Goal: Task Accomplishment & Management: Manage account settings

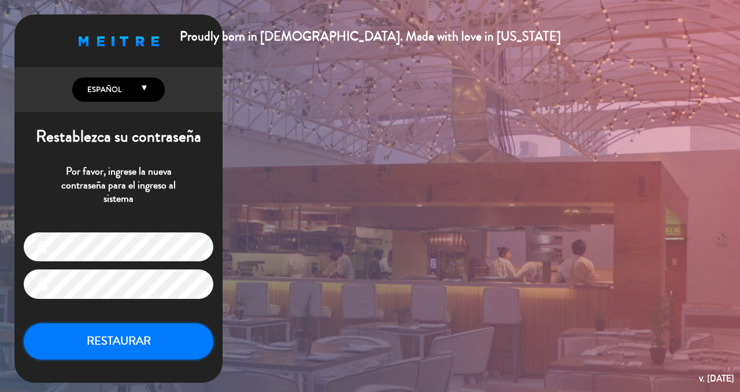
click at [163, 347] on button "RESTAURAR" at bounding box center [119, 341] width 190 height 36
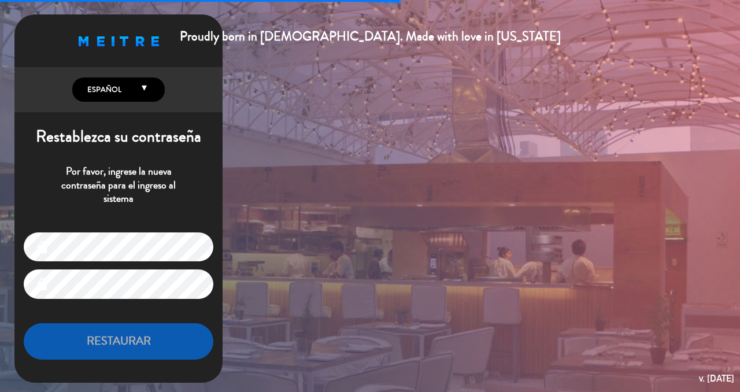
type input "[EMAIL_ADDRESS][DOMAIN_NAME]"
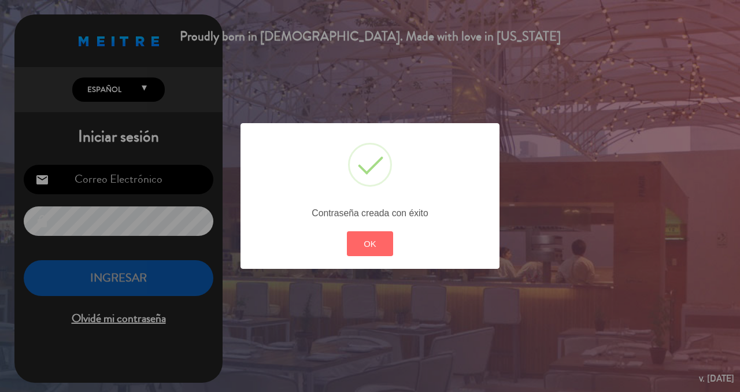
type input "[EMAIL_ADDRESS][DOMAIN_NAME]"
click at [362, 237] on button "OK" at bounding box center [370, 243] width 47 height 25
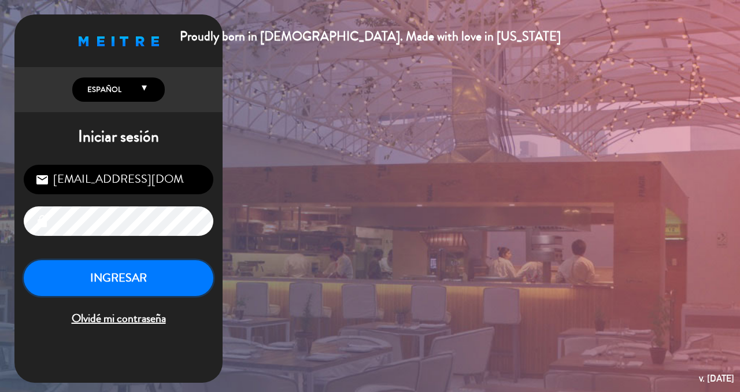
click at [152, 283] on button "INGRESAR" at bounding box center [119, 278] width 190 height 36
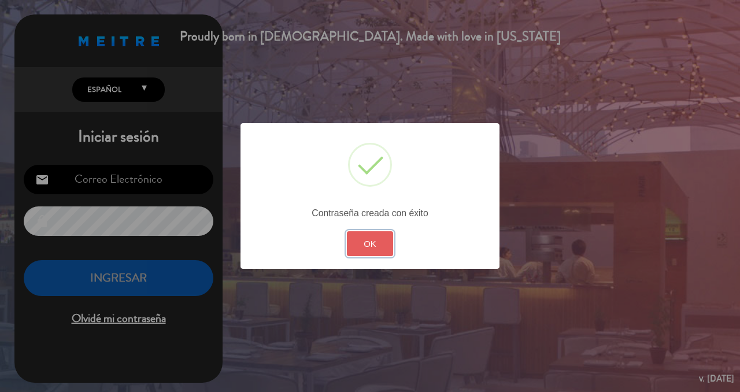
click at [357, 244] on button "OK" at bounding box center [370, 243] width 47 height 25
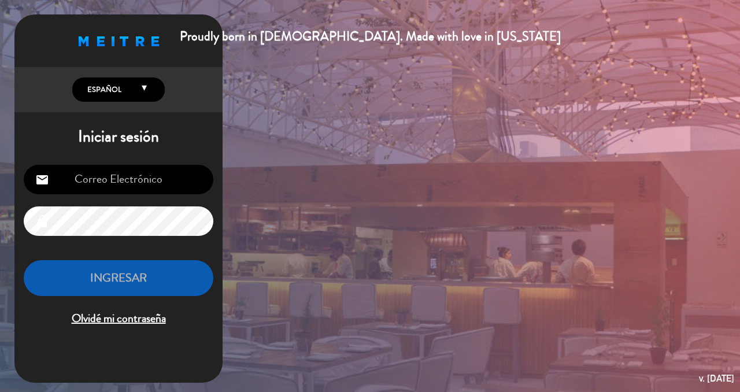
click at [162, 183] on input "email" at bounding box center [119, 179] width 190 height 29
type input "[EMAIL_ADDRESS][DOMAIN_NAME]"
click at [194, 140] on h1 "Iniciar sesión" at bounding box center [118, 137] width 208 height 20
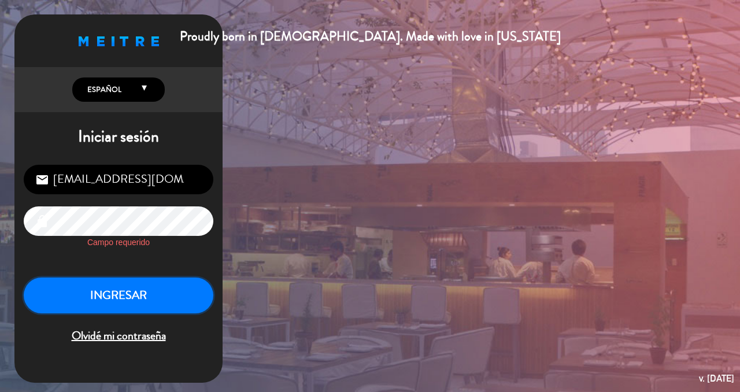
click at [176, 298] on div "INGRESAR Olvidé mi contraseña" at bounding box center [119, 311] width 190 height 68
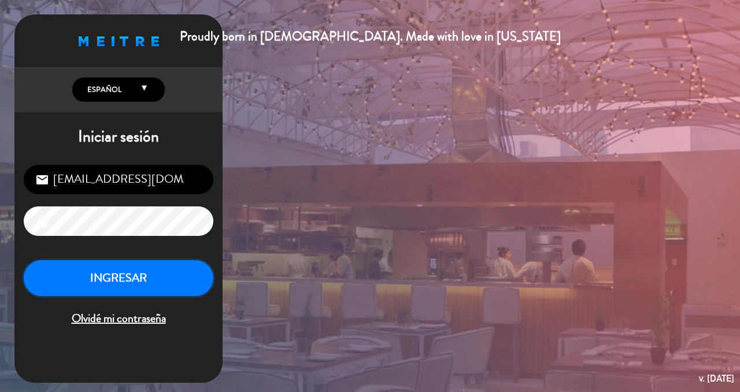
click at [180, 279] on button "INGRESAR" at bounding box center [119, 278] width 190 height 36
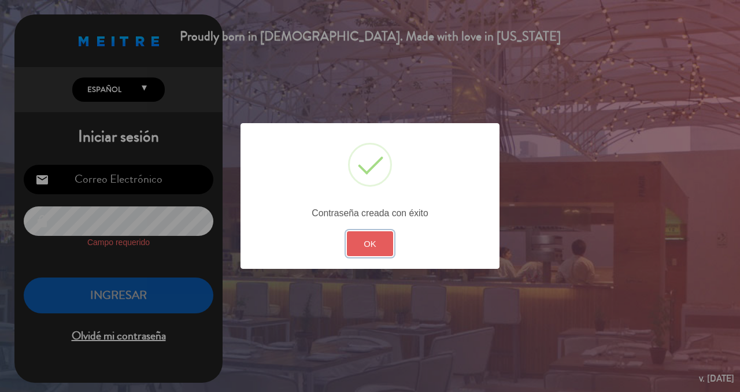
click at [365, 246] on button "OK" at bounding box center [370, 243] width 47 height 25
